Goal: Task Accomplishment & Management: Manage account settings

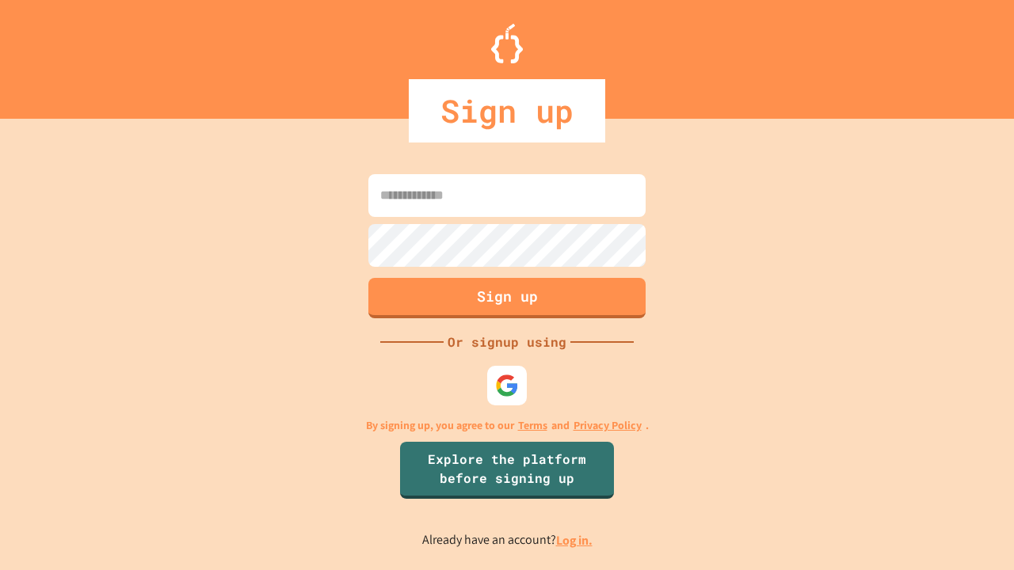
click at [575, 540] on link "Log in." at bounding box center [574, 540] width 36 height 17
